Goal: Browse casually: Explore the website without a specific task or goal

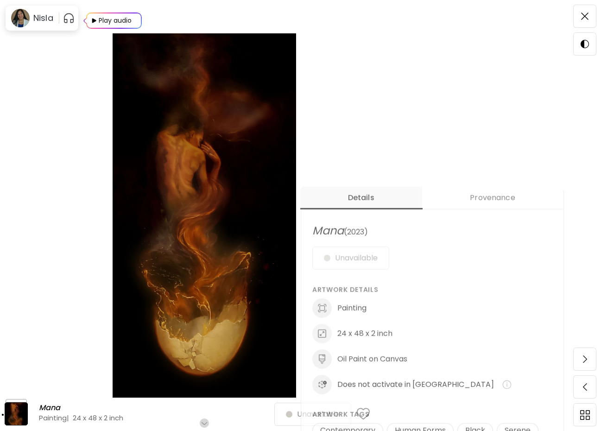
scroll to position [236, 4]
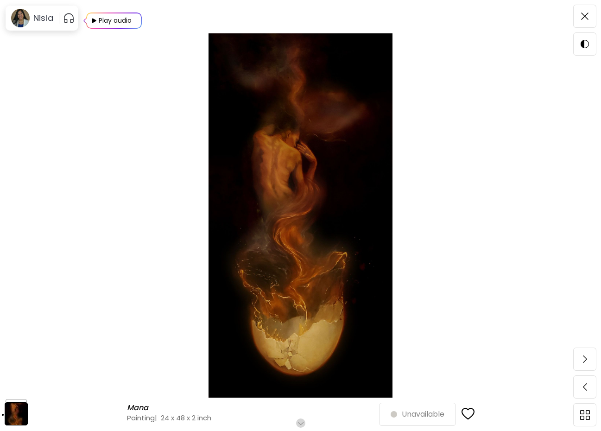
scroll to position [37, 0]
click at [586, 358] on img at bounding box center [585, 359] width 4 height 7
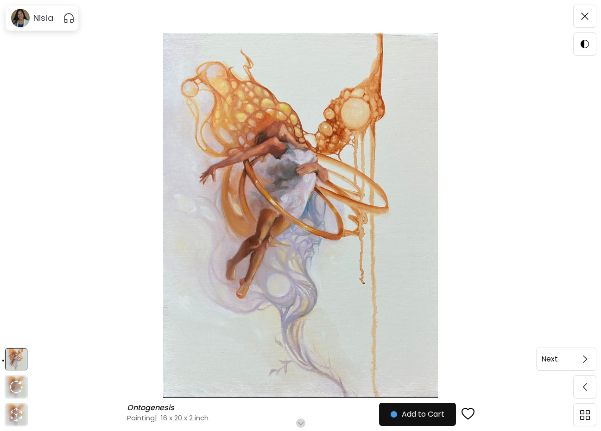
click at [587, 361] on img at bounding box center [585, 359] width 4 height 7
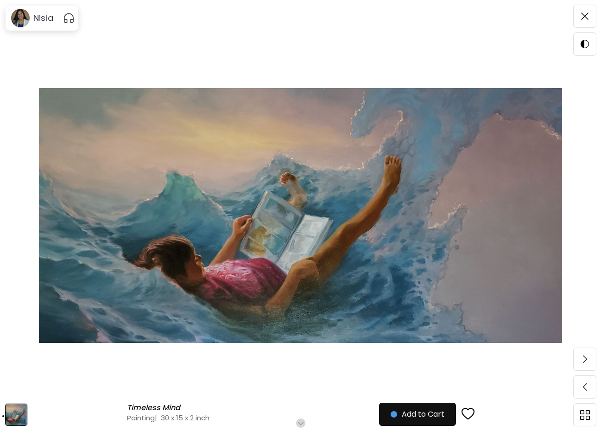
click at [587, 361] on img at bounding box center [585, 359] width 4 height 7
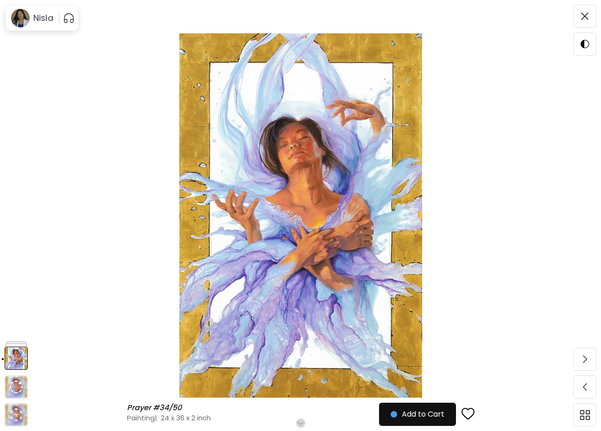
click at [587, 361] on img at bounding box center [585, 359] width 4 height 7
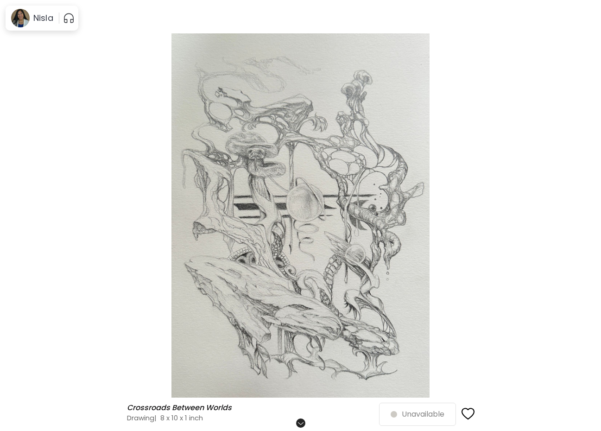
click at [587, 361] on img at bounding box center [585, 359] width 4 height 7
click at [588, 360] on span at bounding box center [584, 359] width 19 height 19
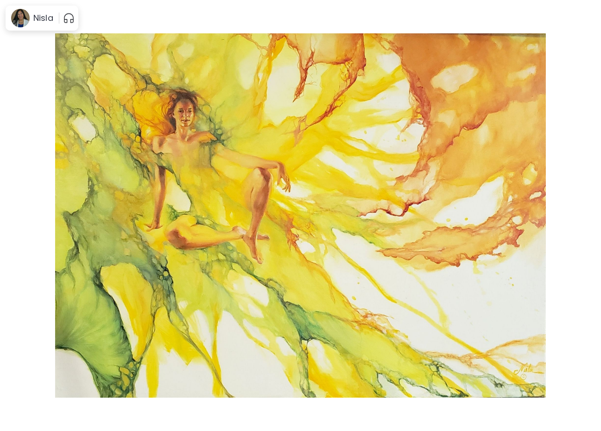
click at [588, 360] on span at bounding box center [584, 359] width 19 height 19
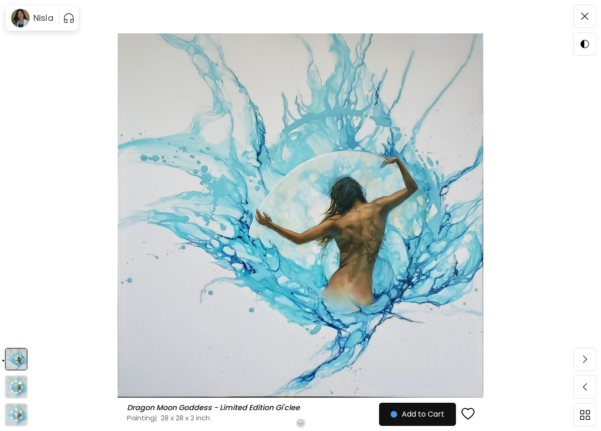
click at [588, 360] on span at bounding box center [584, 359] width 19 height 19
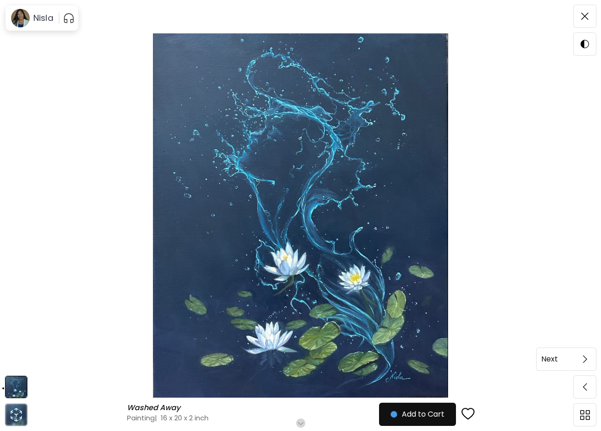
click at [589, 360] on span at bounding box center [584, 359] width 19 height 19
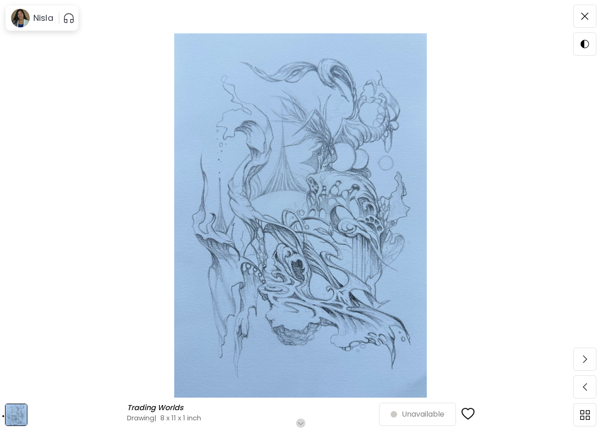
click at [589, 360] on span at bounding box center [584, 359] width 19 height 19
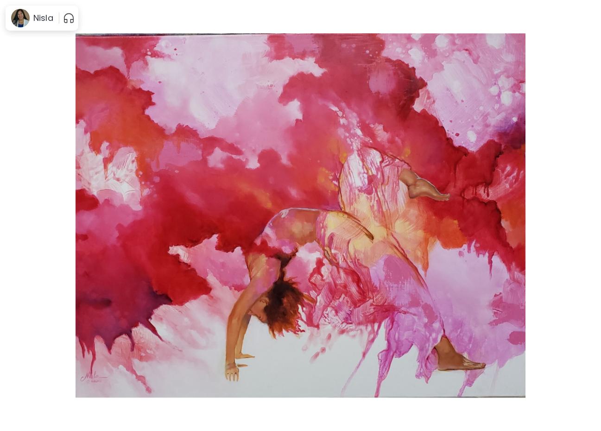
click at [589, 360] on span at bounding box center [584, 359] width 19 height 19
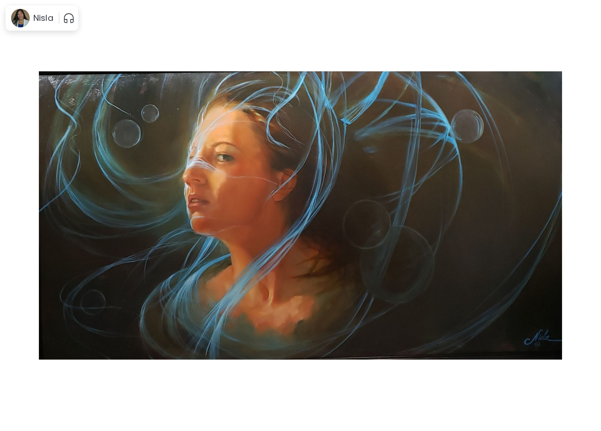
click at [589, 360] on span at bounding box center [584, 359] width 19 height 19
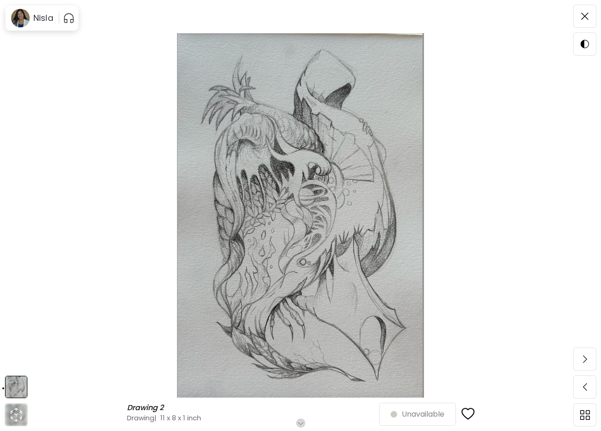
click at [589, 360] on span at bounding box center [584, 359] width 19 height 19
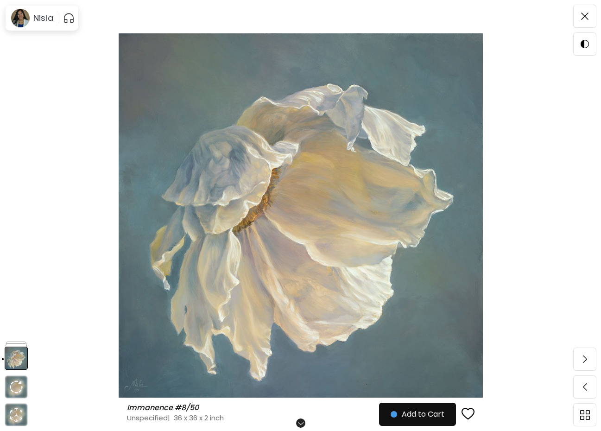
click at [589, 360] on span at bounding box center [584, 359] width 19 height 19
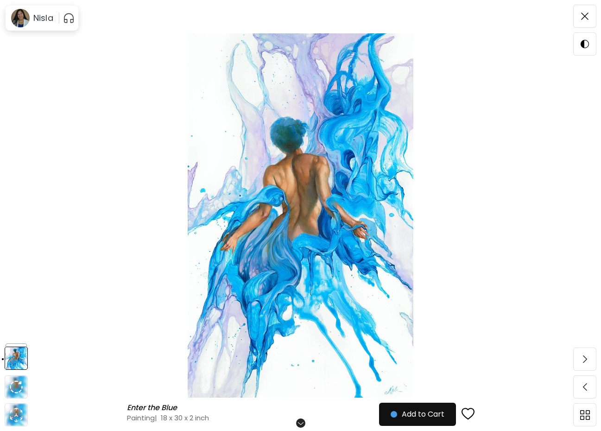
click at [589, 360] on div "Enter the Blue Enter the Blue Painting | 18 x 30 x 2 inch Scroll for more Add t…" at bounding box center [300, 215] width 601 height 431
click at [588, 359] on span at bounding box center [584, 359] width 19 height 19
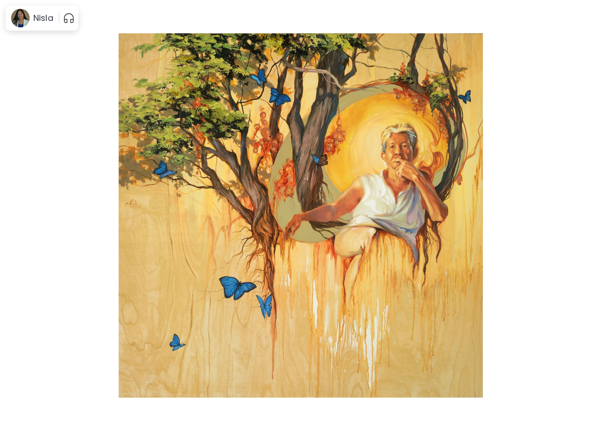
click at [587, 359] on span at bounding box center [584, 359] width 19 height 19
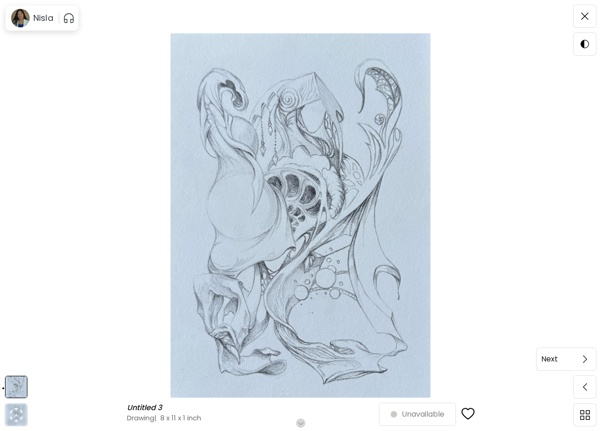
click at [588, 359] on span at bounding box center [584, 359] width 19 height 19
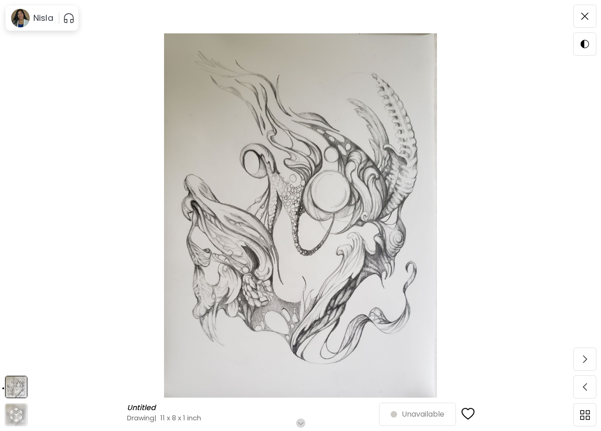
click at [588, 359] on span at bounding box center [584, 359] width 19 height 19
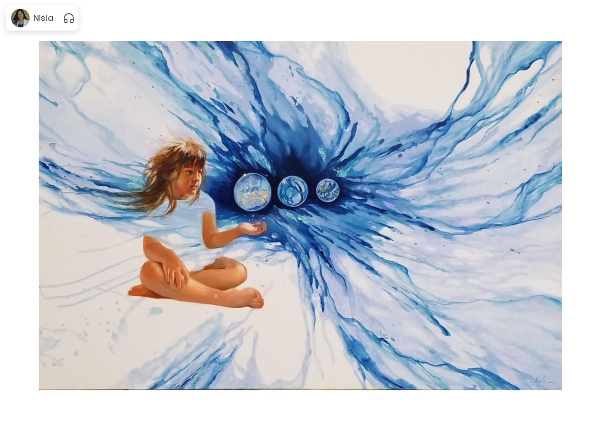
click at [588, 359] on span at bounding box center [584, 359] width 19 height 19
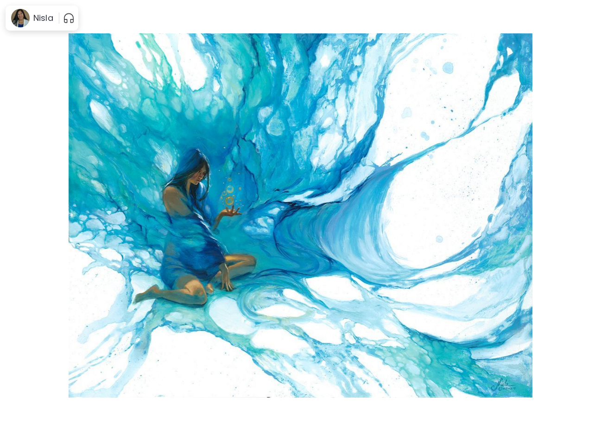
click at [588, 359] on span at bounding box center [584, 359] width 19 height 19
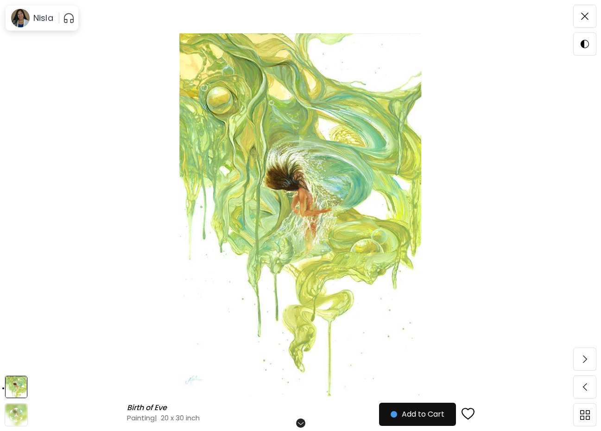
click at [588, 359] on span at bounding box center [584, 359] width 19 height 19
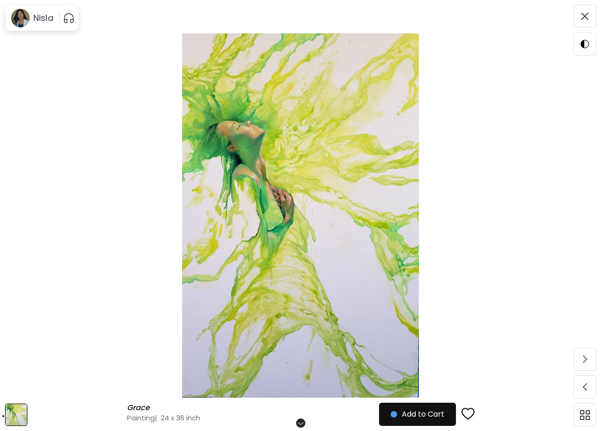
click at [588, 359] on div "[PERSON_NAME] Painting | 24 x 36 inch Scroll for more Add to Cart" at bounding box center [300, 215] width 601 height 431
click at [587, 358] on img at bounding box center [585, 359] width 4 height 7
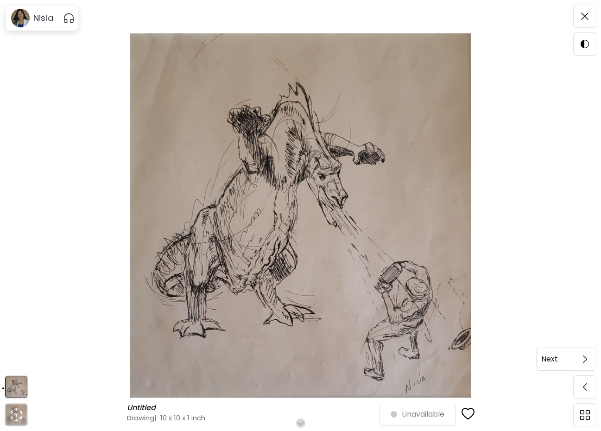
click at [552, 358] on h6 "Next" at bounding box center [550, 359] width 17 height 12
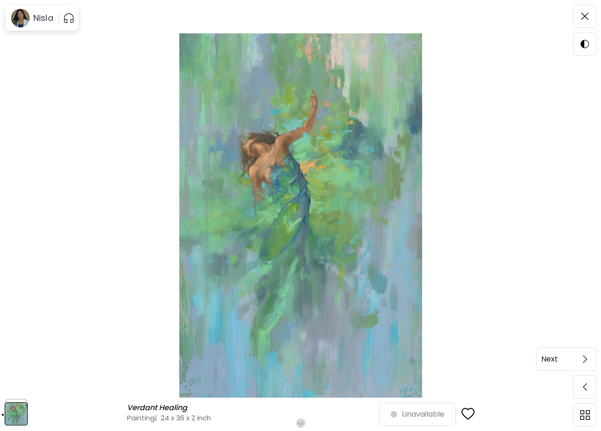
click at [587, 362] on img at bounding box center [585, 359] width 4 height 7
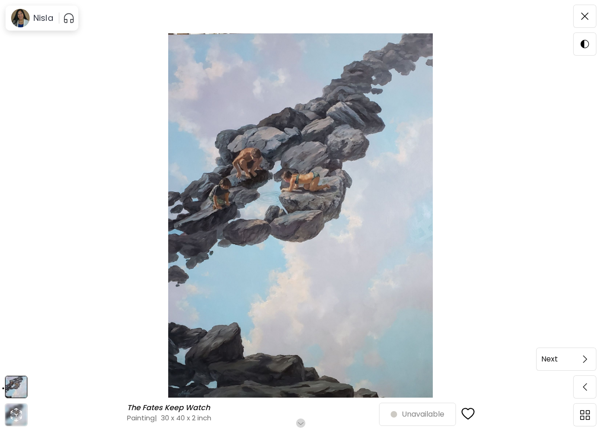
click at [555, 359] on h6 "Next" at bounding box center [550, 359] width 17 height 12
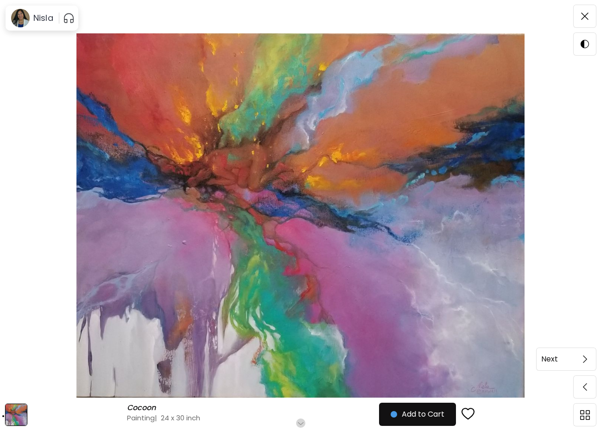
click at [586, 361] on img at bounding box center [585, 359] width 4 height 7
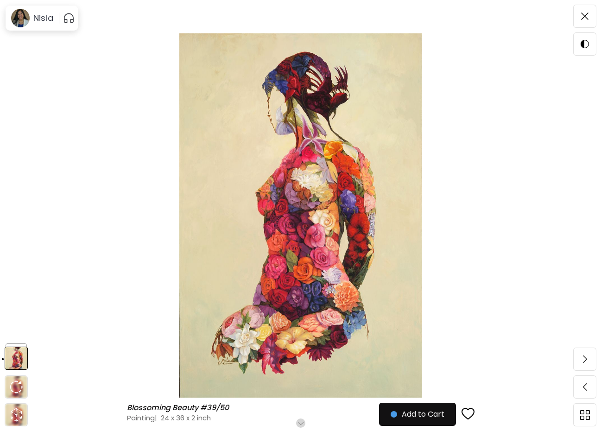
click at [586, 361] on img at bounding box center [585, 359] width 4 height 7
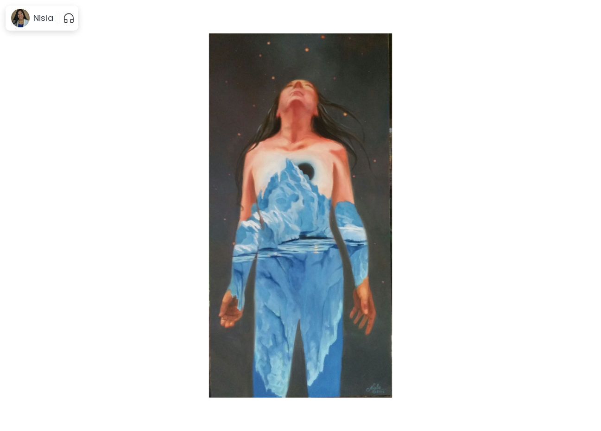
click at [586, 361] on img at bounding box center [585, 359] width 4 height 7
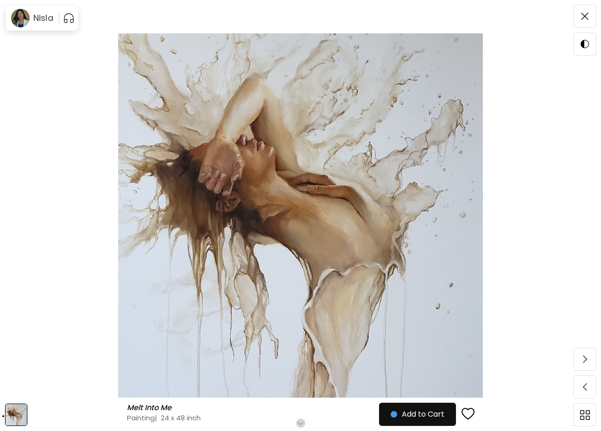
click at [586, 361] on img at bounding box center [585, 359] width 4 height 7
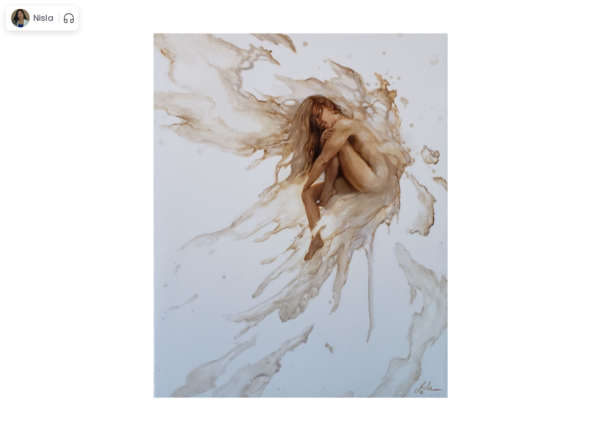
click at [586, 361] on img at bounding box center [585, 359] width 4 height 7
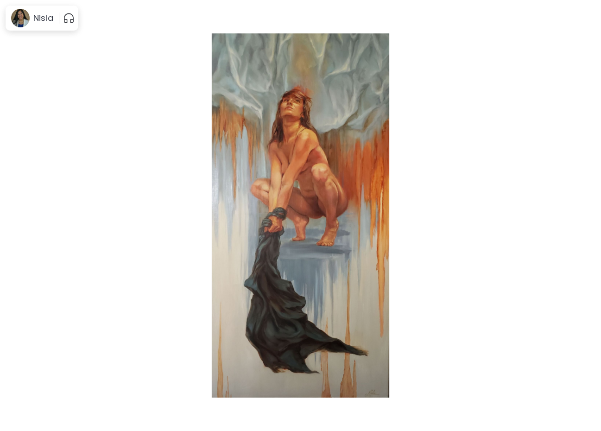
click at [586, 361] on img at bounding box center [585, 359] width 4 height 7
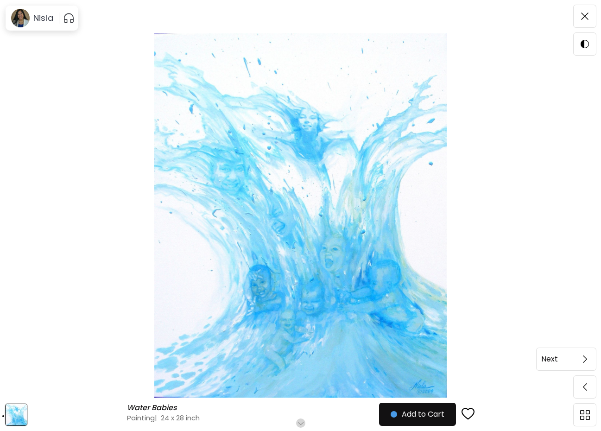
click at [589, 360] on span at bounding box center [584, 359] width 19 height 19
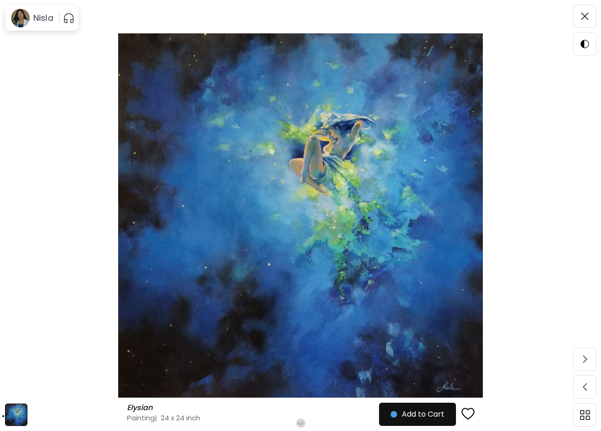
click at [589, 360] on span at bounding box center [584, 359] width 19 height 19
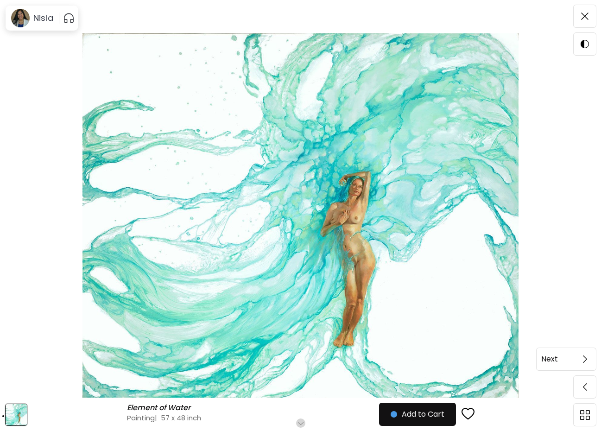
click at [588, 359] on span at bounding box center [584, 359] width 19 height 19
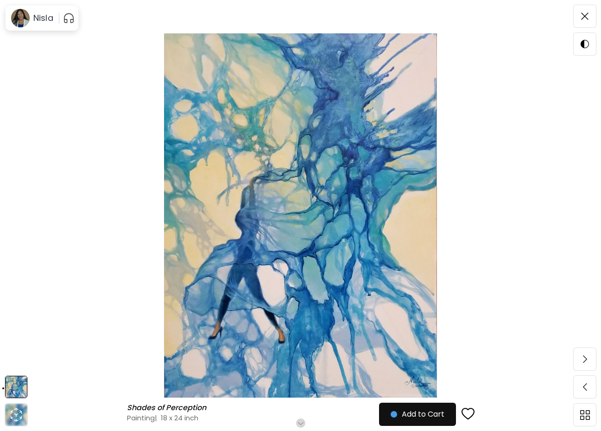
click at [588, 359] on span at bounding box center [584, 359] width 19 height 19
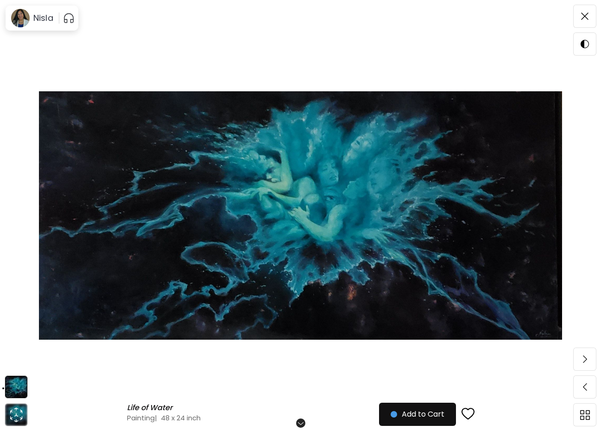
click at [588, 359] on span at bounding box center [584, 359] width 19 height 19
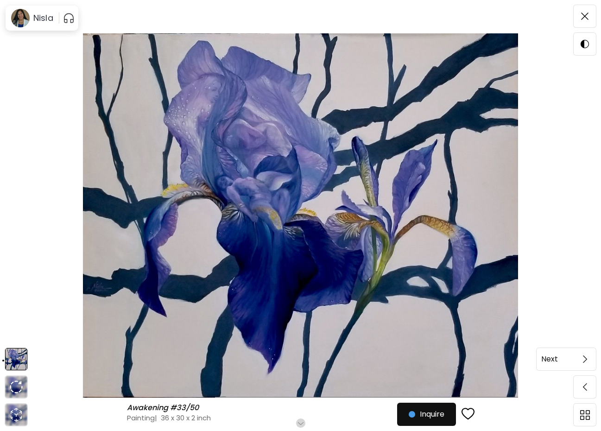
click at [589, 359] on span at bounding box center [584, 359] width 19 height 19
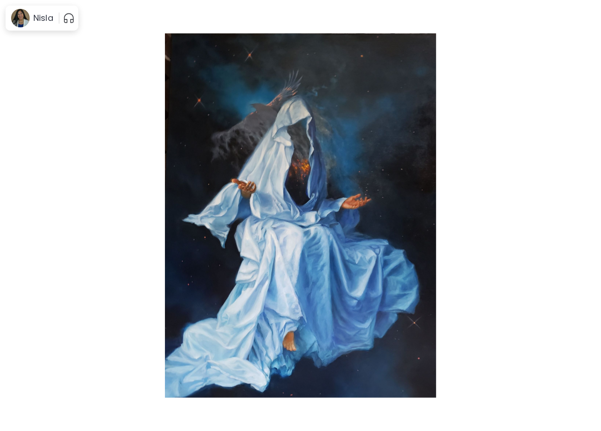
click at [589, 359] on span at bounding box center [584, 359] width 19 height 19
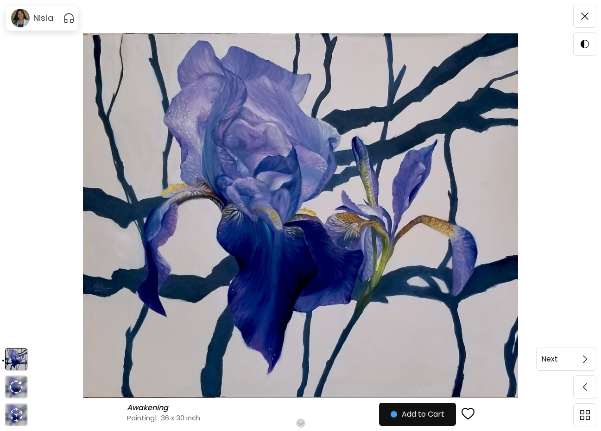
click at [586, 362] on img at bounding box center [585, 359] width 4 height 7
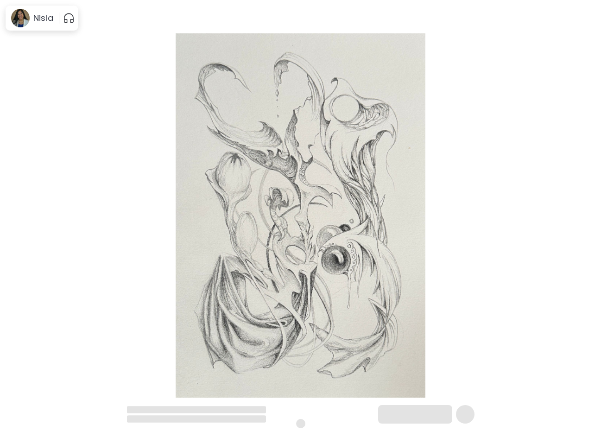
click at [585, 362] on div "Next" at bounding box center [583, 359] width 37 height 12
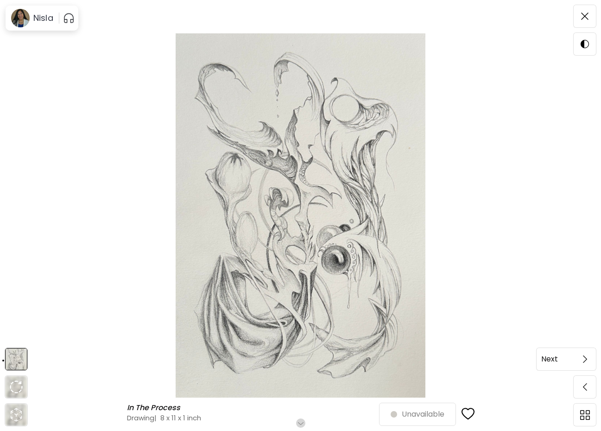
click at [585, 359] on img at bounding box center [585, 359] width 4 height 7
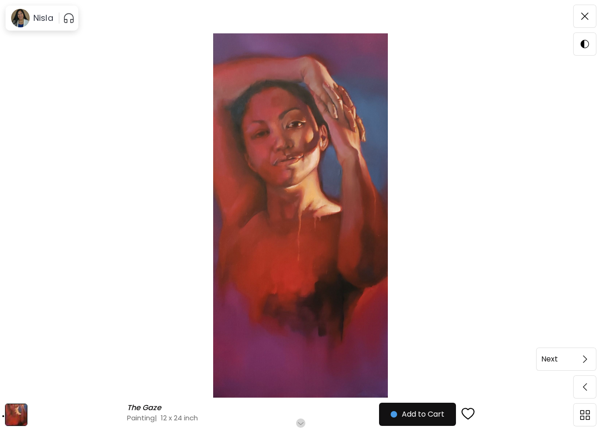
click at [585, 359] on img at bounding box center [585, 359] width 4 height 7
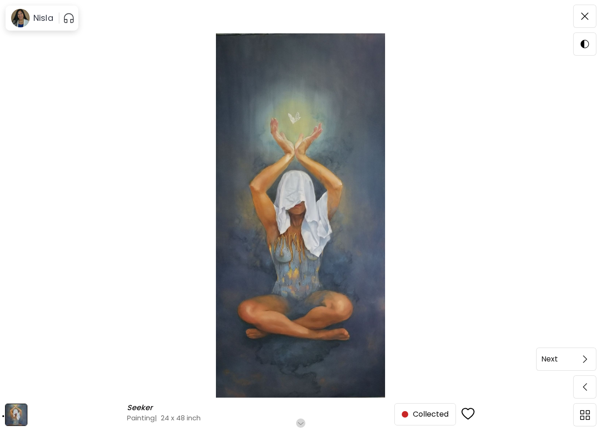
click at [585, 359] on img at bounding box center [585, 359] width 4 height 7
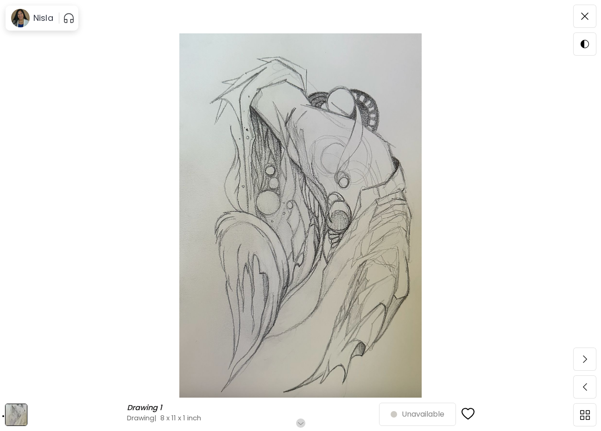
click at [585, 359] on img at bounding box center [585, 359] width 4 height 7
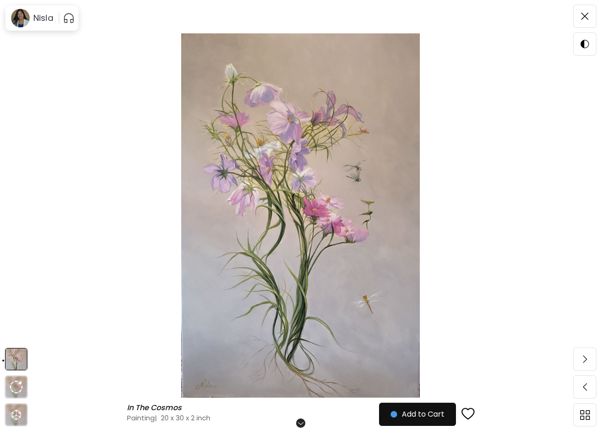
click at [585, 359] on img at bounding box center [585, 359] width 4 height 7
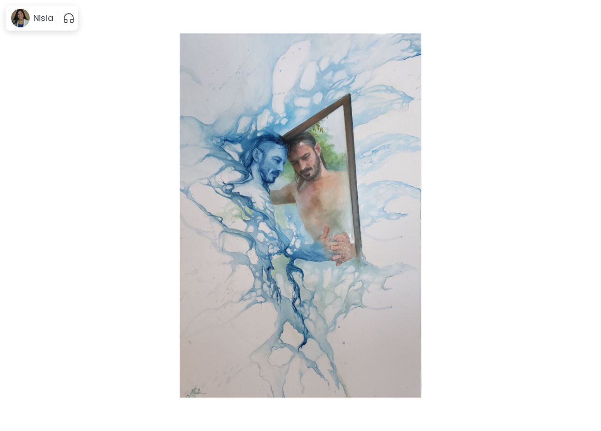
click at [585, 359] on img at bounding box center [585, 359] width 4 height 7
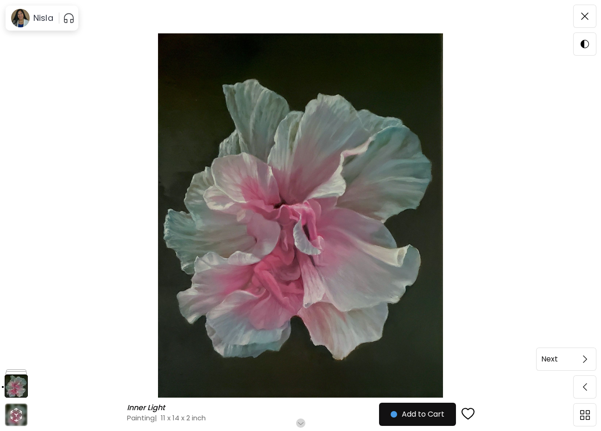
click at [576, 359] on span at bounding box center [584, 359] width 19 height 19
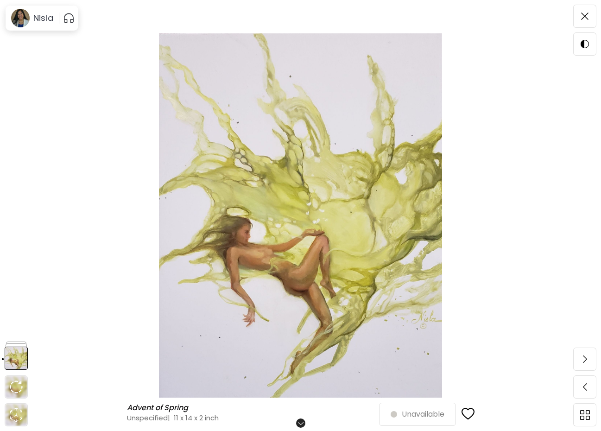
click at [579, 363] on div "Advent of Spring Advent of Spring Unspecified | 11 x 14 x 2 inch Scroll for mor…" at bounding box center [300, 215] width 601 height 431
click at [584, 357] on img at bounding box center [585, 359] width 4 height 7
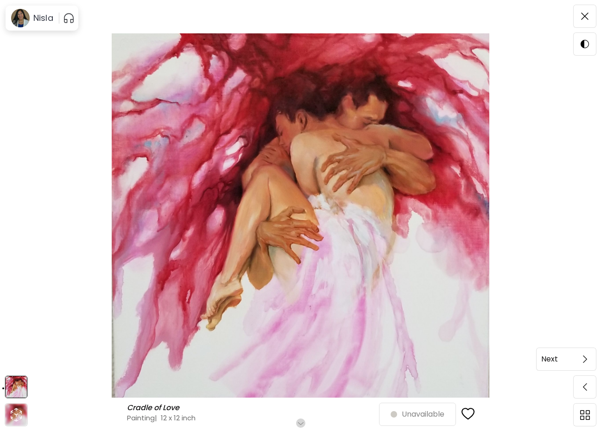
click at [584, 357] on img at bounding box center [585, 359] width 4 height 7
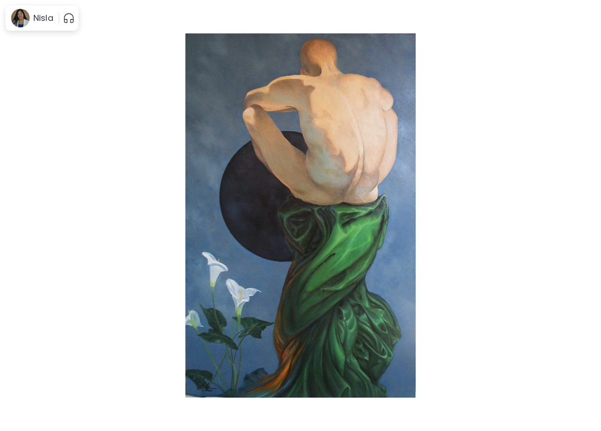
click at [584, 357] on img at bounding box center [585, 359] width 4 height 7
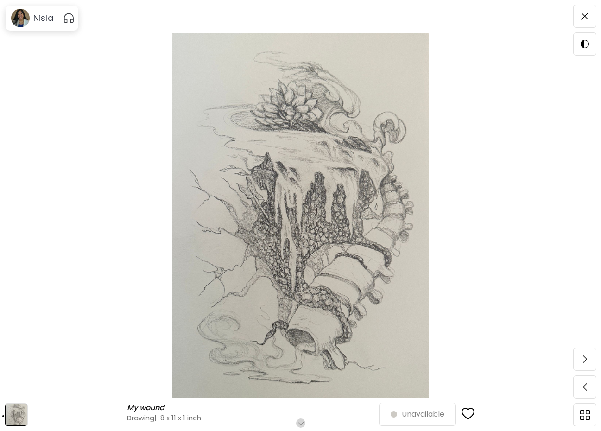
click at [584, 357] on img at bounding box center [585, 359] width 4 height 7
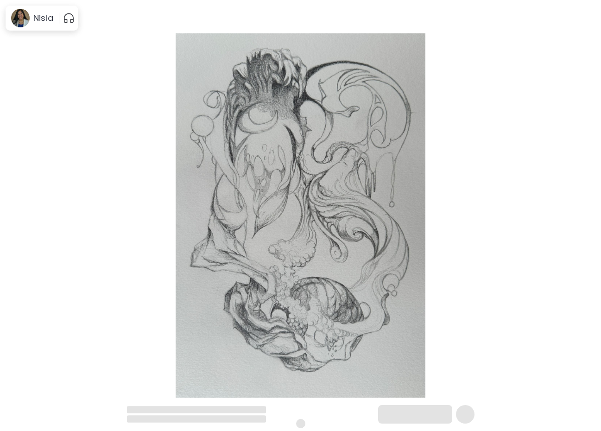
click at [584, 357] on div at bounding box center [300, 215] width 601 height 431
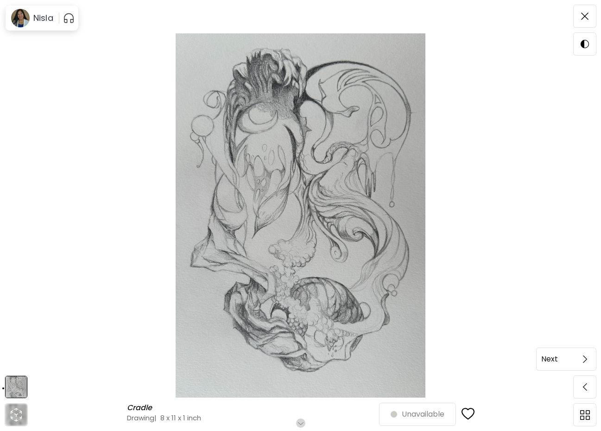
click at [586, 359] on img at bounding box center [585, 359] width 4 height 7
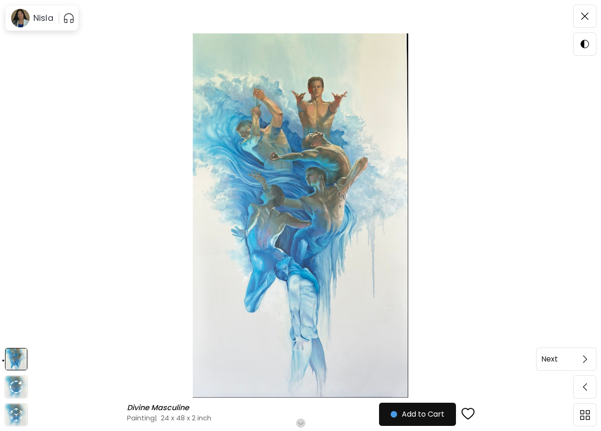
click at [589, 359] on span at bounding box center [584, 359] width 19 height 19
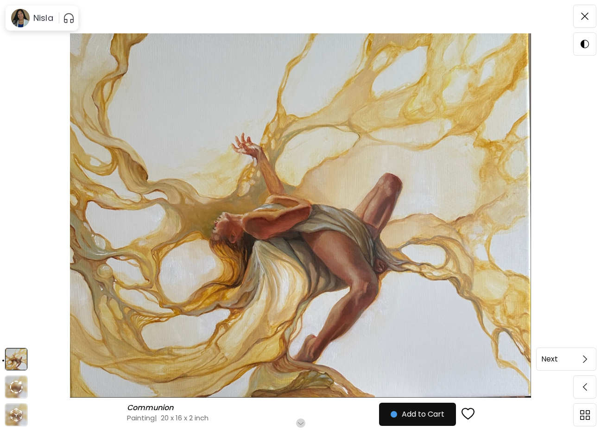
click at [587, 359] on span at bounding box center [584, 359] width 19 height 19
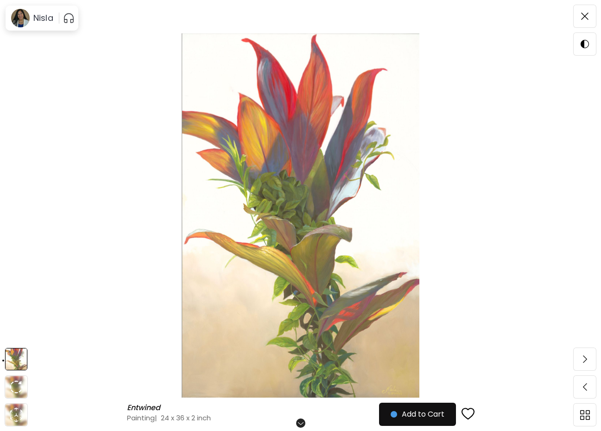
click at [587, 359] on div "Entwined Entwined Painting | 24 x 36 x 2 inch Scroll for more Add to Cart Detai…" at bounding box center [300, 215] width 601 height 431
click at [586, 359] on img at bounding box center [585, 359] width 4 height 7
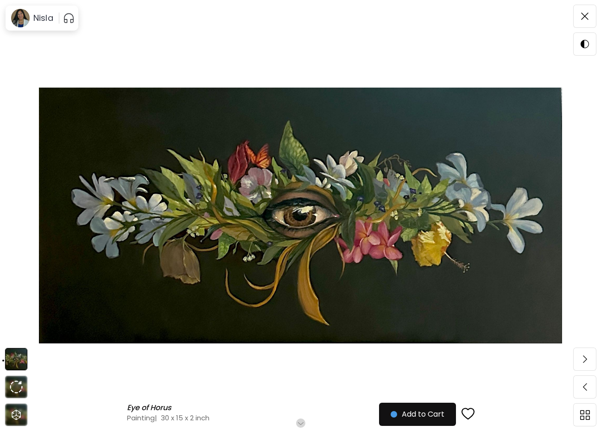
click at [586, 359] on img at bounding box center [585, 359] width 4 height 7
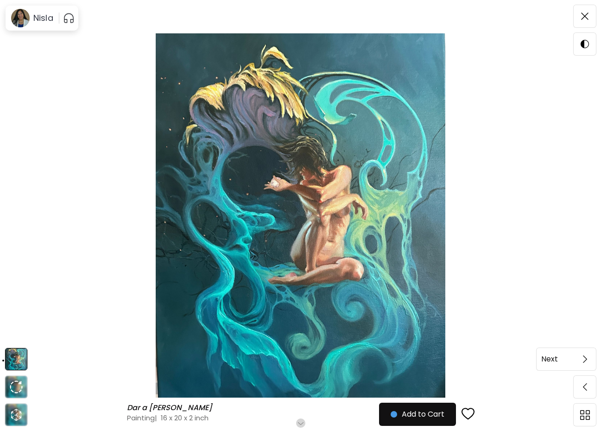
click at [586, 359] on img at bounding box center [585, 359] width 4 height 7
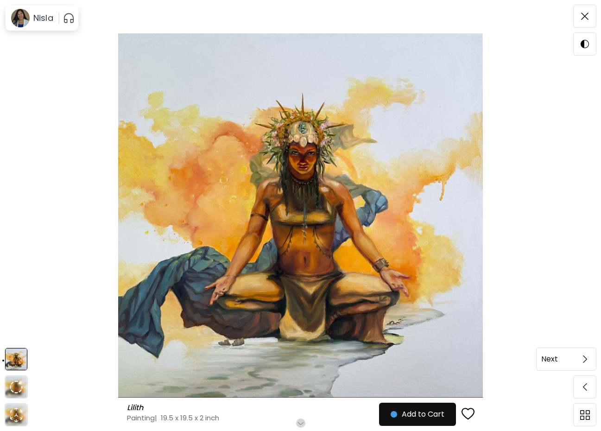
click at [585, 357] on img at bounding box center [585, 359] width 4 height 7
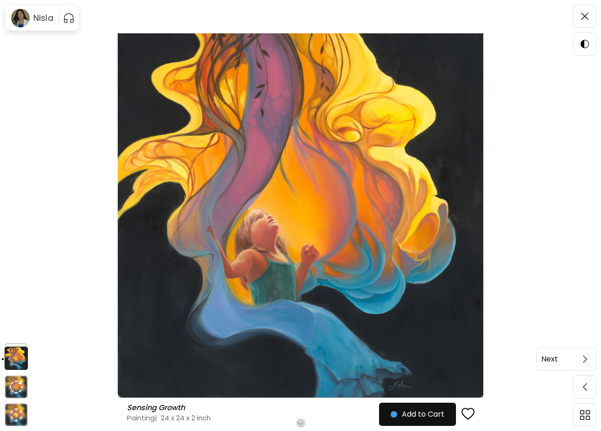
click at [585, 358] on img at bounding box center [585, 359] width 4 height 7
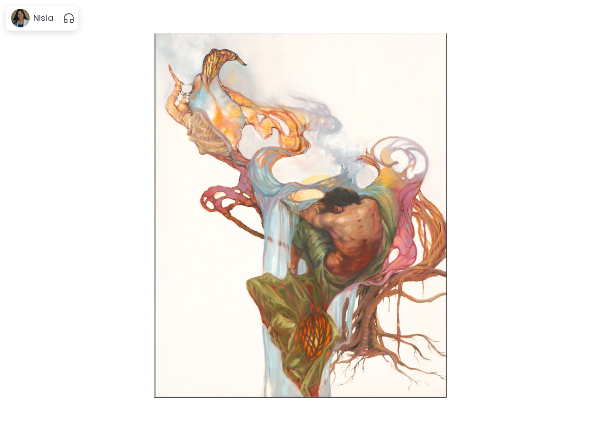
click at [585, 357] on img at bounding box center [585, 359] width 4 height 7
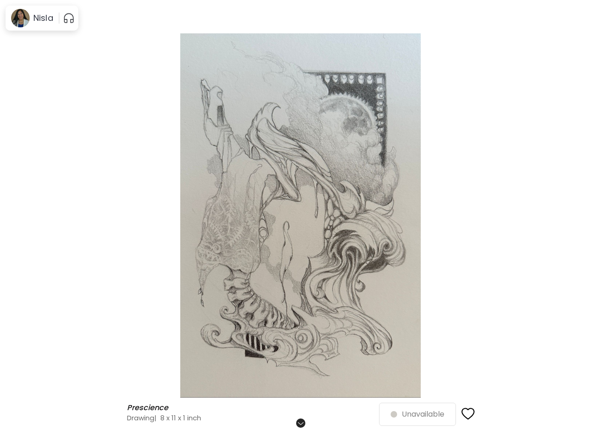
click at [574, 357] on div "Next" at bounding box center [555, 359] width 37 height 12
click at [585, 357] on img at bounding box center [585, 359] width 4 height 7
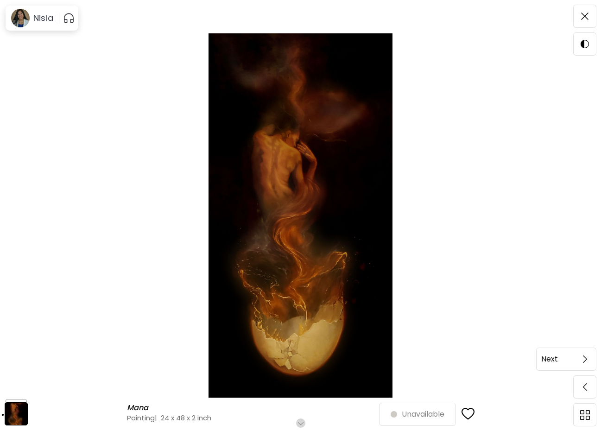
click at [591, 362] on span at bounding box center [584, 359] width 19 height 19
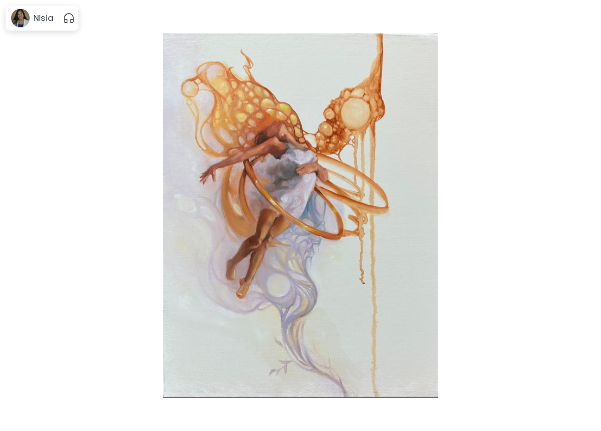
click at [586, 360] on img at bounding box center [585, 359] width 4 height 7
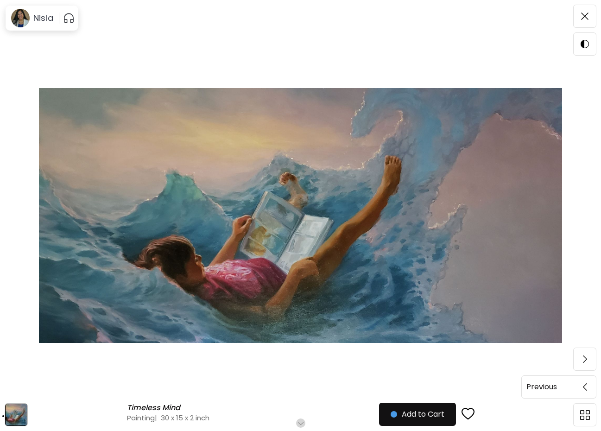
click at [589, 389] on span at bounding box center [584, 386] width 19 height 19
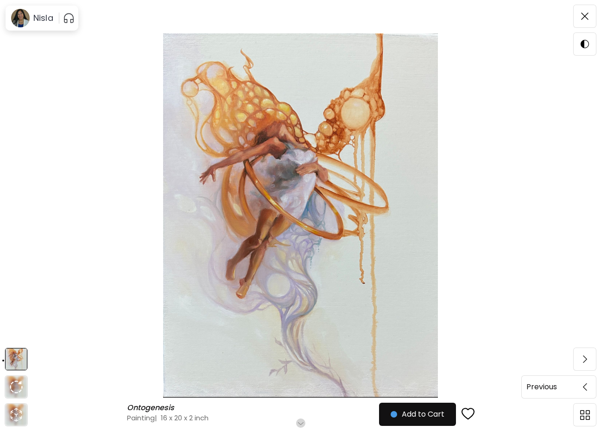
click at [588, 388] on span at bounding box center [584, 386] width 19 height 19
